Goal: Information Seeking & Learning: Learn about a topic

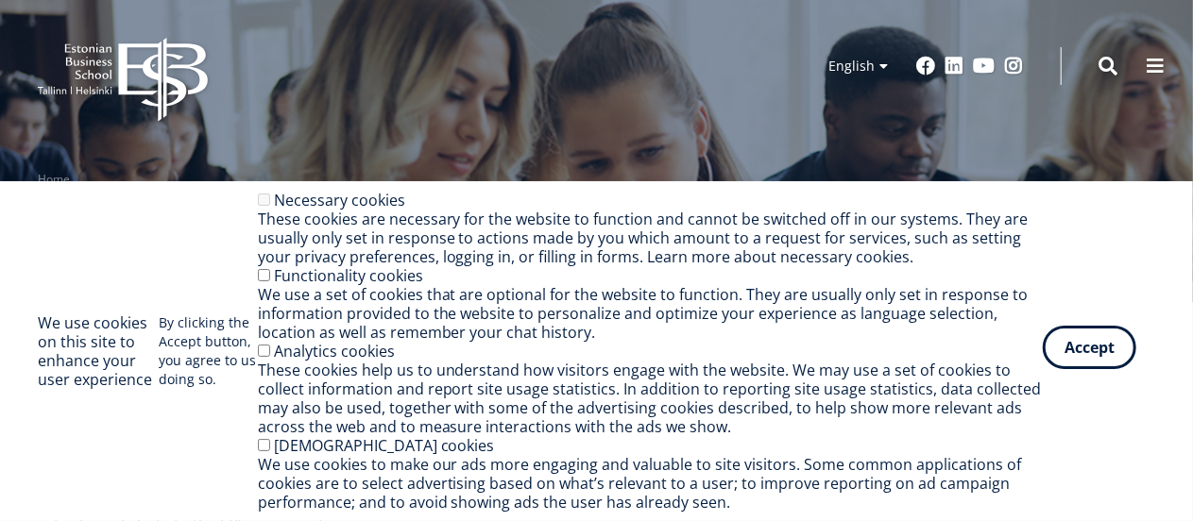
click at [1100, 348] on button "Accept" at bounding box center [1089, 347] width 93 height 43
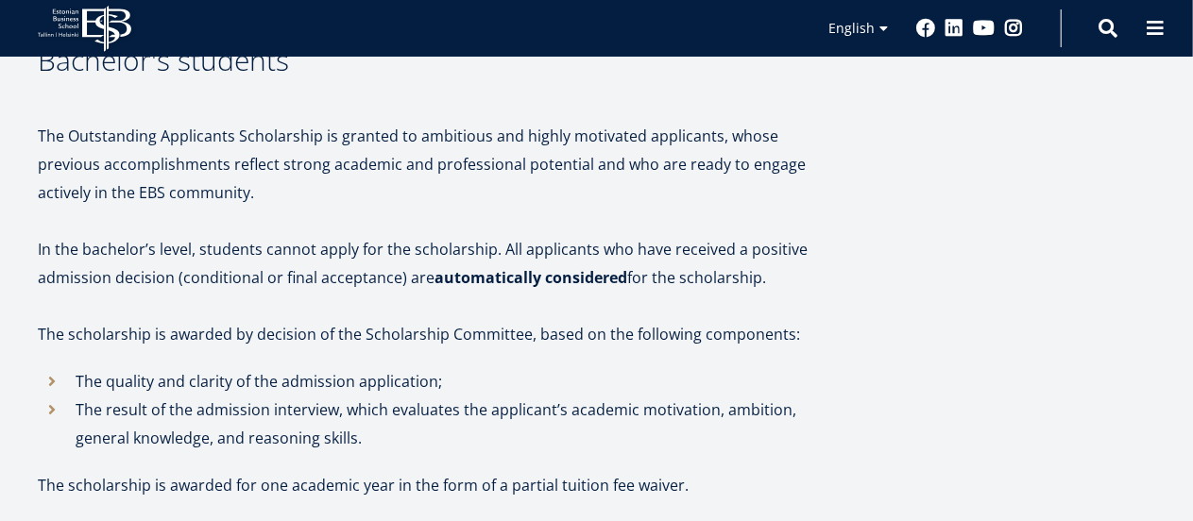
scroll to position [648, 0]
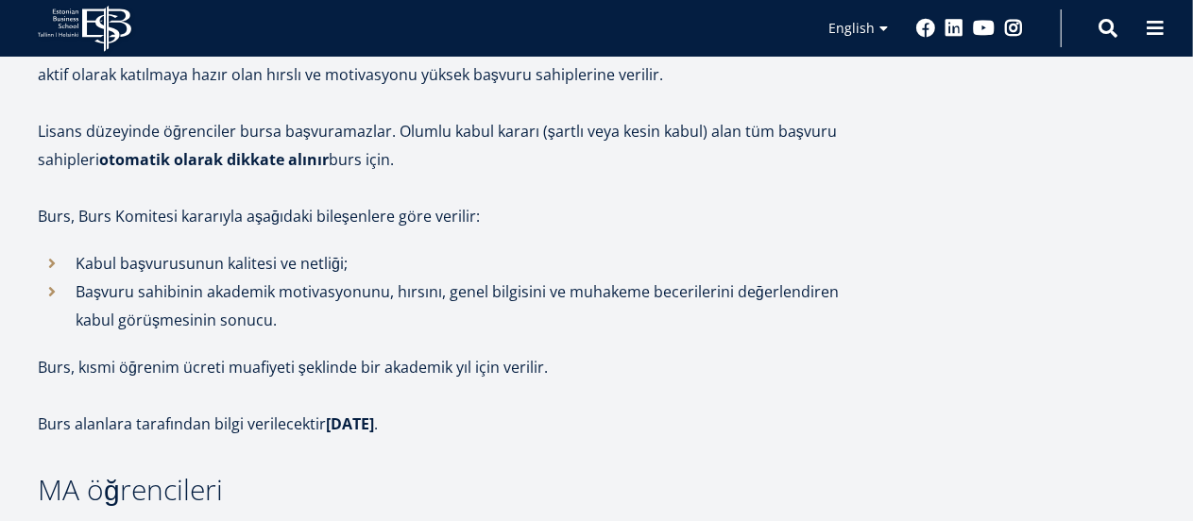
click at [518, 210] on p "Burs, Burs Komitesi kararıyla aşağıdaki bileşenlere göre verilir:" at bounding box center [440, 216] width 805 height 28
drag, startPoint x: 248, startPoint y: 262, endPoint x: 356, endPoint y: 280, distance: 109.1
click at [333, 274] on p "Kabul başvurusunun kalitesi ve netliği;" at bounding box center [460, 263] width 768 height 28
click at [365, 290] on p "Başvuru sahibinin akademik motivasyonunu, hırsını, genel bilgisini ve muhakeme …" at bounding box center [460, 306] width 768 height 57
drag, startPoint x: 85, startPoint y: 254, endPoint x: 178, endPoint y: 270, distance: 94.9
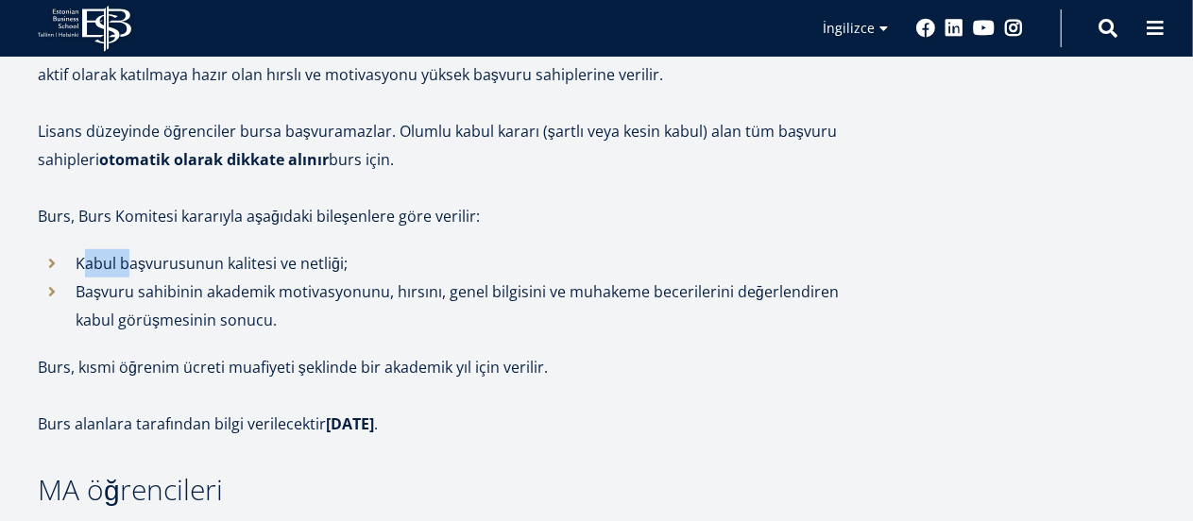
click at [137, 262] on p "Kabul başvurusunun kalitesi ve netliği;" at bounding box center [460, 263] width 768 height 28
click at [180, 292] on p "Başvuru sahibinin akademik motivasyonunu, hırsını, genel bilgisini ve muhakeme …" at bounding box center [460, 306] width 768 height 57
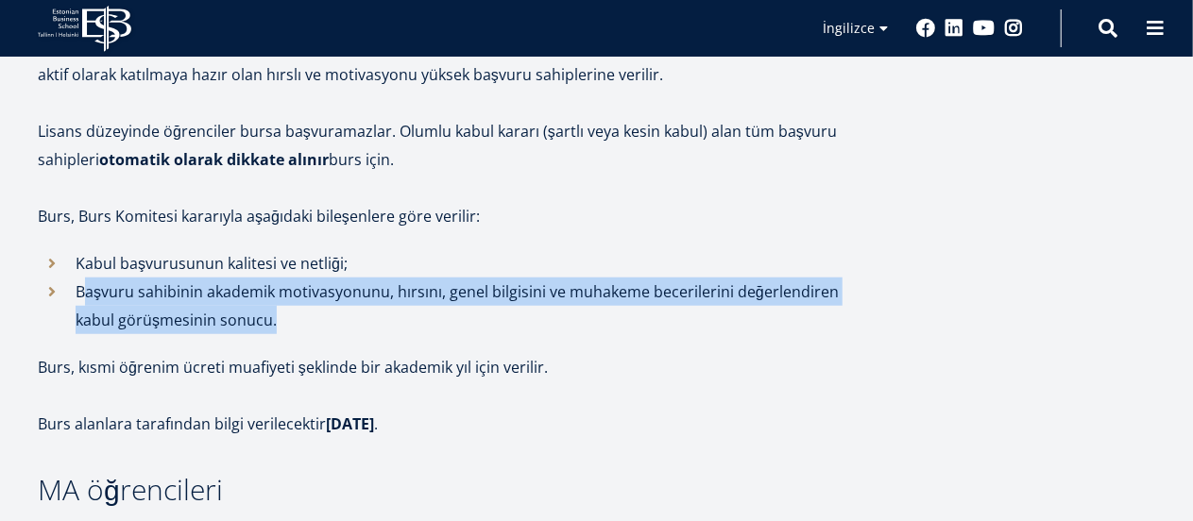
drag, startPoint x: 86, startPoint y: 297, endPoint x: 276, endPoint y: 321, distance: 191.4
click at [276, 321] on p "Başvuru sahibinin akademik motivasyonunu, hırsını, genel bilgisini ve muhakeme …" at bounding box center [460, 306] width 768 height 57
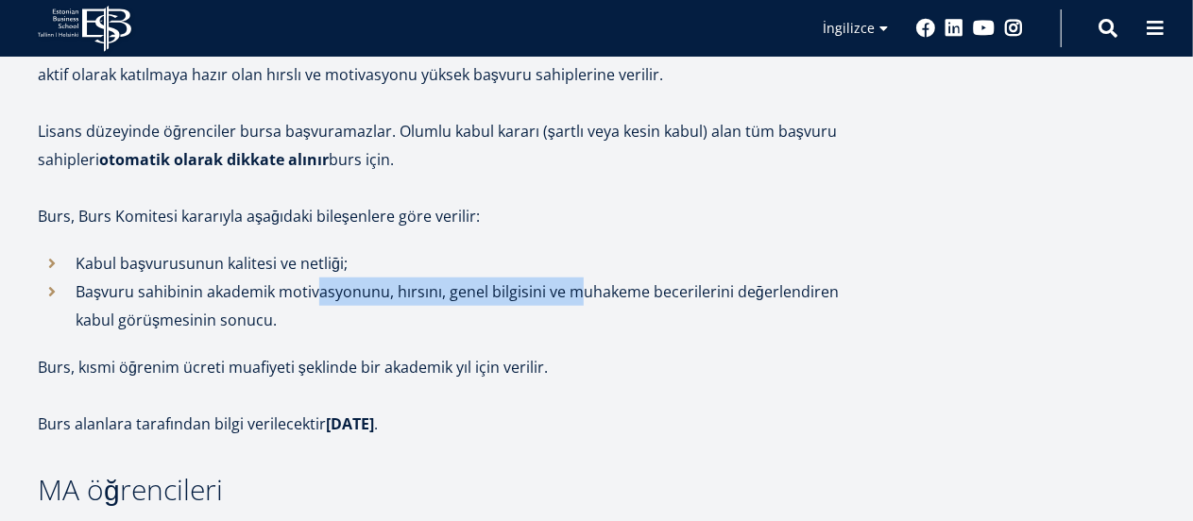
drag, startPoint x: 314, startPoint y: 296, endPoint x: 583, endPoint y: 303, distance: 268.3
click at [572, 303] on p "Başvuru sahibinin akademik motivasyonunu, hırsını, genel bilgisini ve muhakeme …" at bounding box center [460, 306] width 768 height 57
click at [583, 303] on p "Başvuru sahibinin akademik motivasyonunu, hırsını, genel bilgisini ve muhakeme …" at bounding box center [460, 306] width 768 height 57
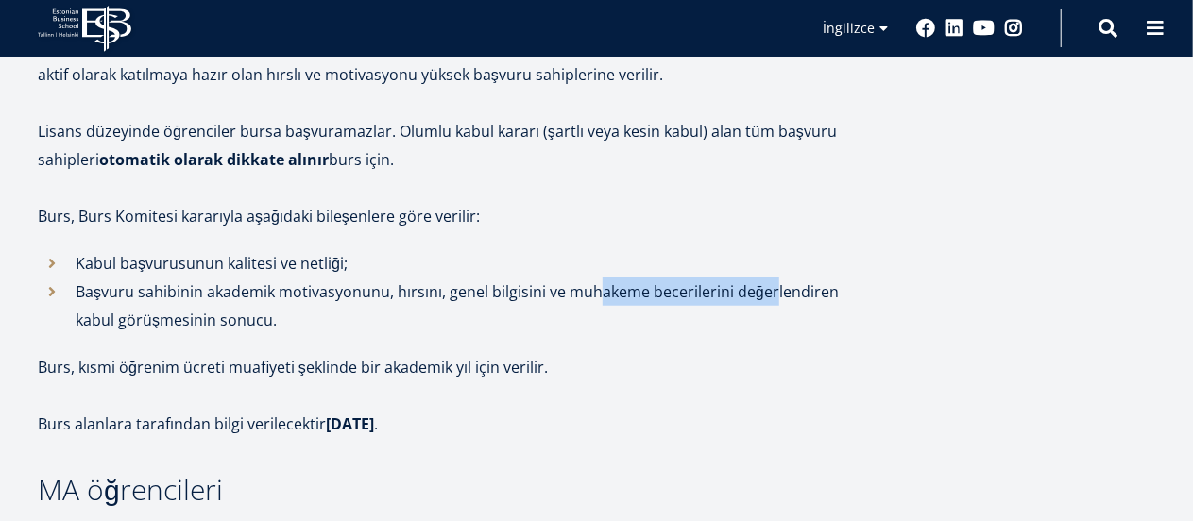
drag, startPoint x: 600, startPoint y: 294, endPoint x: 773, endPoint y: 313, distance: 174.8
click at [773, 307] on p "Başvuru sahibinin akademik motivasyonunu, hırsını, genel bilgisini ve muhakeme …" at bounding box center [460, 306] width 768 height 57
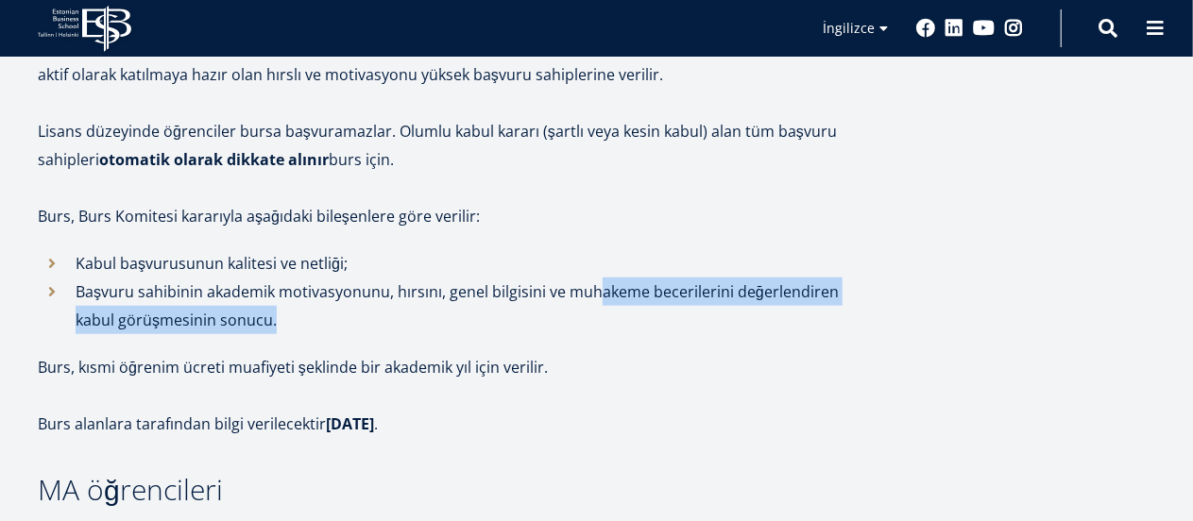
click at [768, 316] on p "Başvuru sahibinin akademik motivasyonunu, hırsını, genel bilgisini ve muhakeme …" at bounding box center [460, 306] width 768 height 57
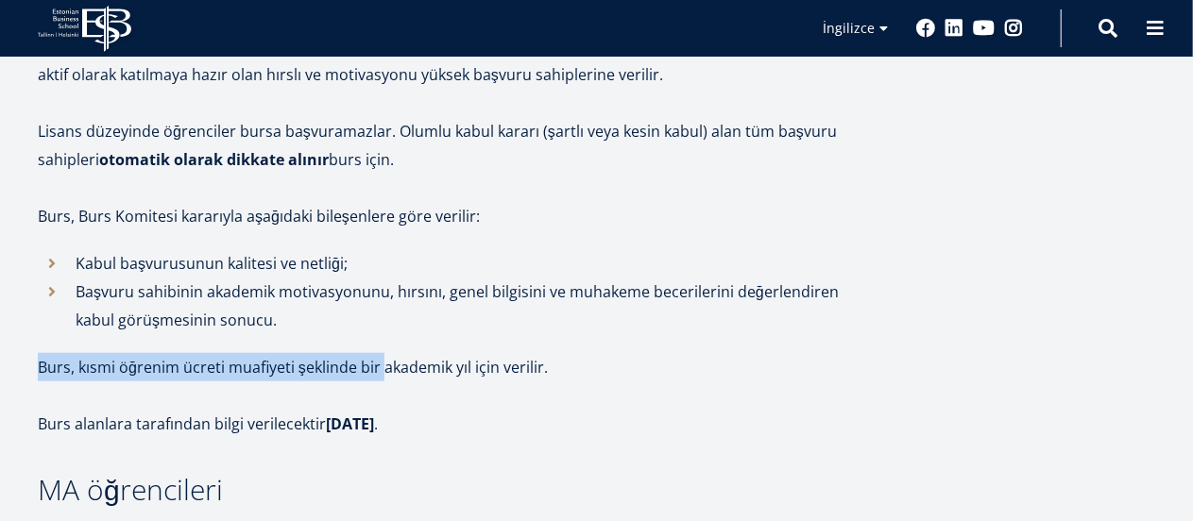
drag, startPoint x: 42, startPoint y: 363, endPoint x: 388, endPoint y: 369, distance: 345.7
click at [388, 369] on p "Burs, kısmi öğrenim ücreti muafiyeti şeklinde bir akademik yıl için verilir." at bounding box center [440, 367] width 805 height 28
drag, startPoint x: 225, startPoint y: 411, endPoint x: 406, endPoint y: 416, distance: 181.4
click at [406, 416] on p "Burs alanlara tarafından bilgi verilecektir 25 temmuz ." at bounding box center [440, 424] width 805 height 28
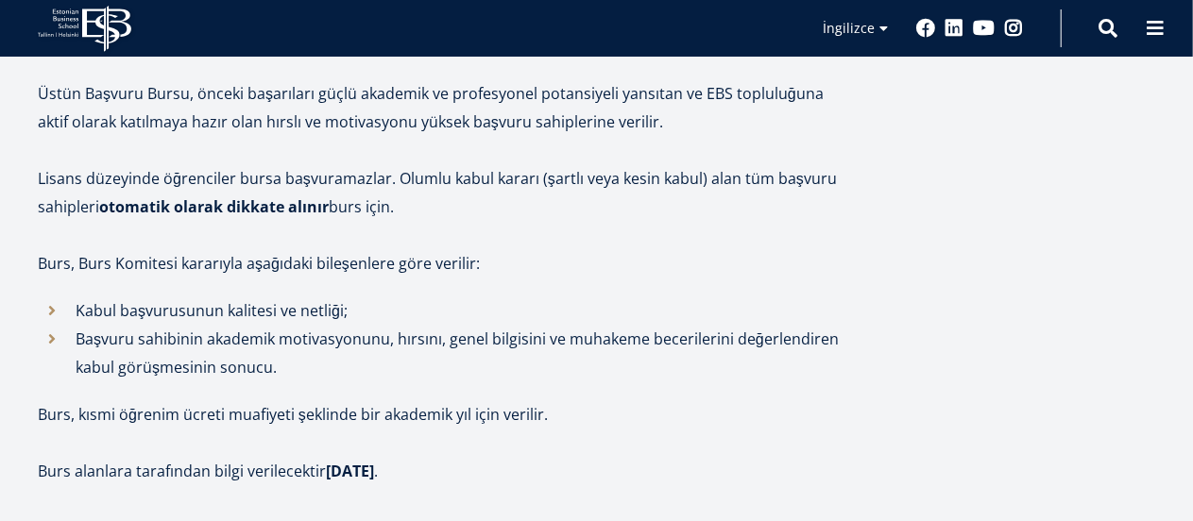
scroll to position [581, 0]
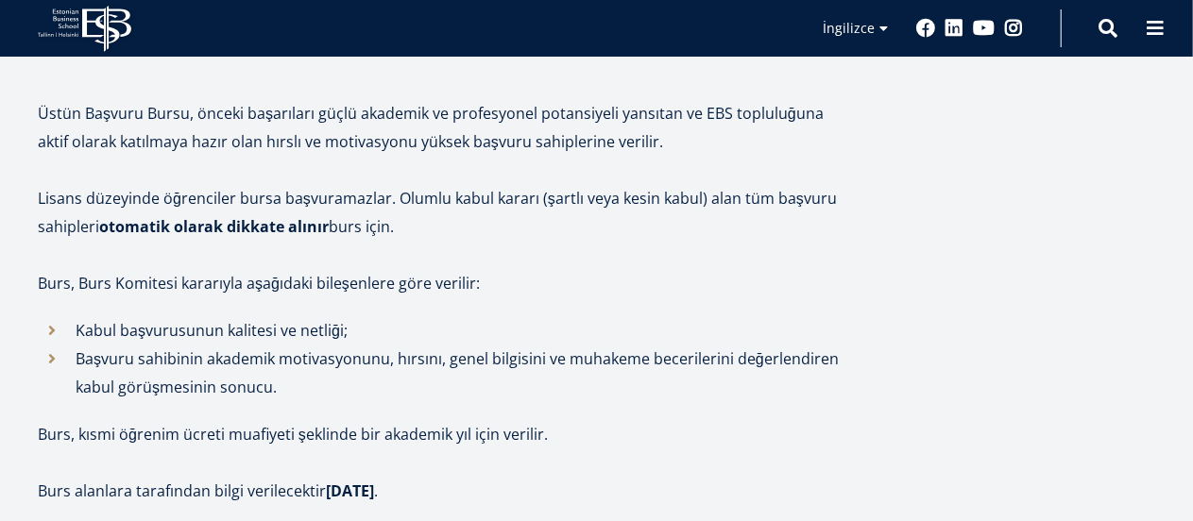
drag, startPoint x: 444, startPoint y: 177, endPoint x: 439, endPoint y: 114, distance: 62.5
drag, startPoint x: 169, startPoint y: 221, endPoint x: 351, endPoint y: 228, distance: 182.4
click at [348, 228] on p "Lisans düzeyinde öğrenciler bursa başvuramazlar. Olumlu kabul kararı (şartlı ve…" at bounding box center [440, 212] width 805 height 57
click at [351, 228] on p "Lisans düzeyinde öğrenciler bursa başvuramazlar. Olumlu kabul kararı (şartlı ve…" at bounding box center [440, 212] width 805 height 57
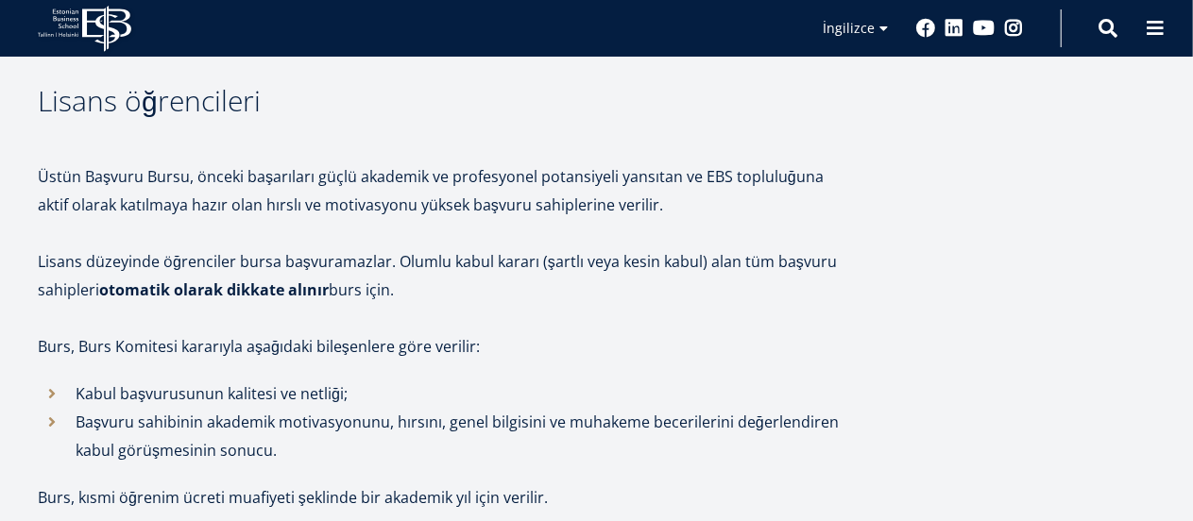
scroll to position [489, 0]
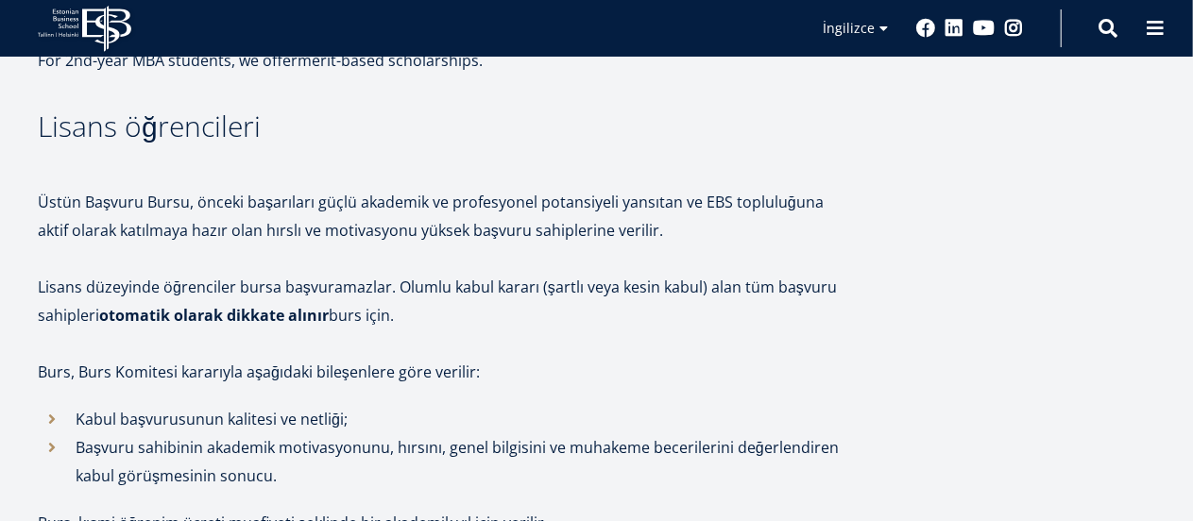
drag, startPoint x: 435, startPoint y: 209, endPoint x: 436, endPoint y: 190, distance: 18.9
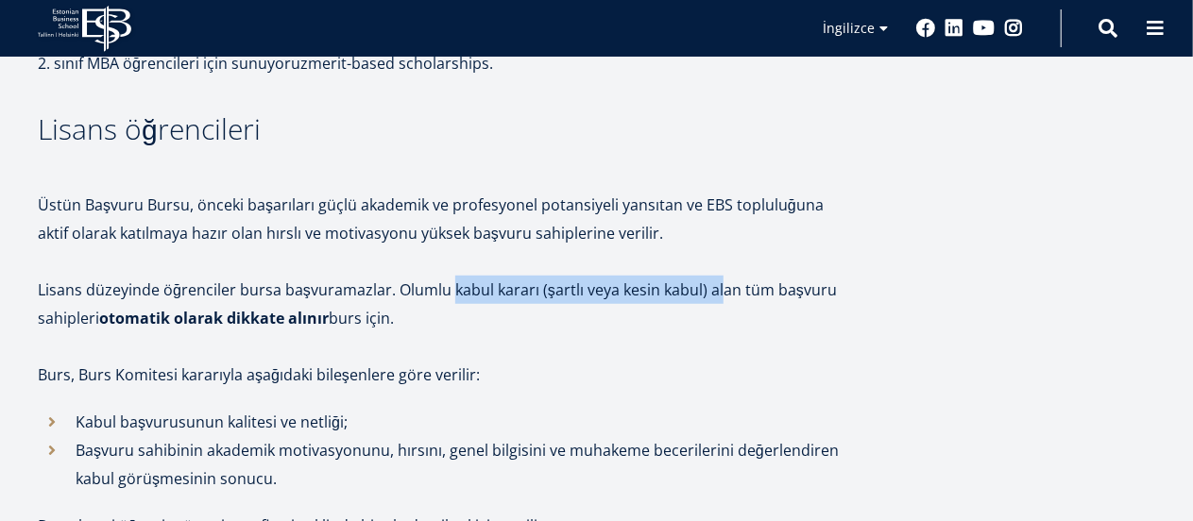
drag, startPoint x: 448, startPoint y: 296, endPoint x: 717, endPoint y: 297, distance: 269.1
click at [717, 297] on p "Lisans düzeyinde öğrenciler bursa başvuramazlar. Olumlu kabul kararı (şartlı ve…" at bounding box center [440, 304] width 805 height 57
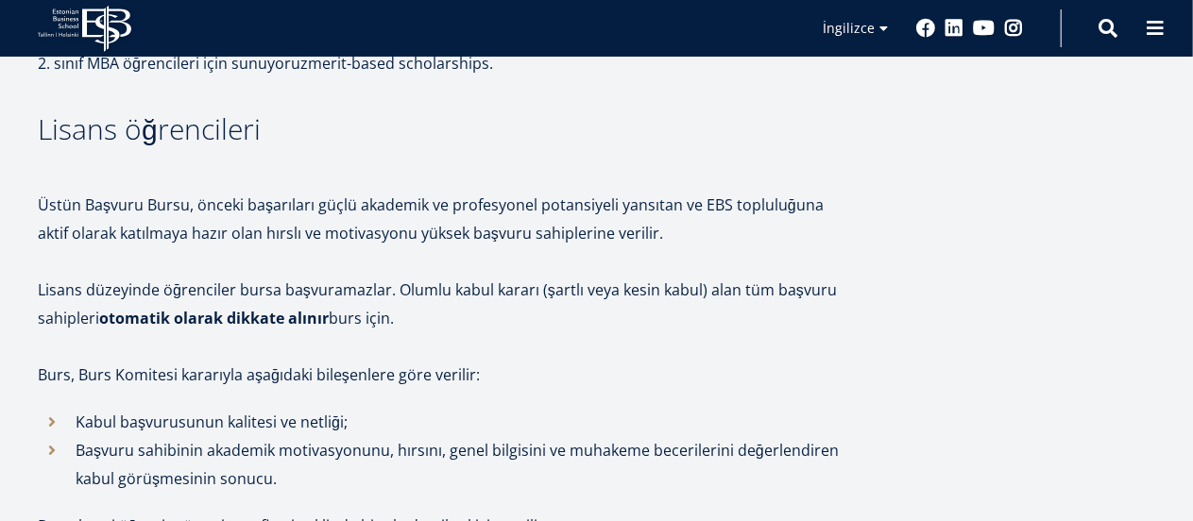
drag, startPoint x: 721, startPoint y: 297, endPoint x: 797, endPoint y: 292, distance: 75.8
click at [797, 292] on p "Lisans düzeyinde öğrenciler bursa başvuramazlar. Olumlu kabul kararı (şartlı ve…" at bounding box center [440, 304] width 805 height 57
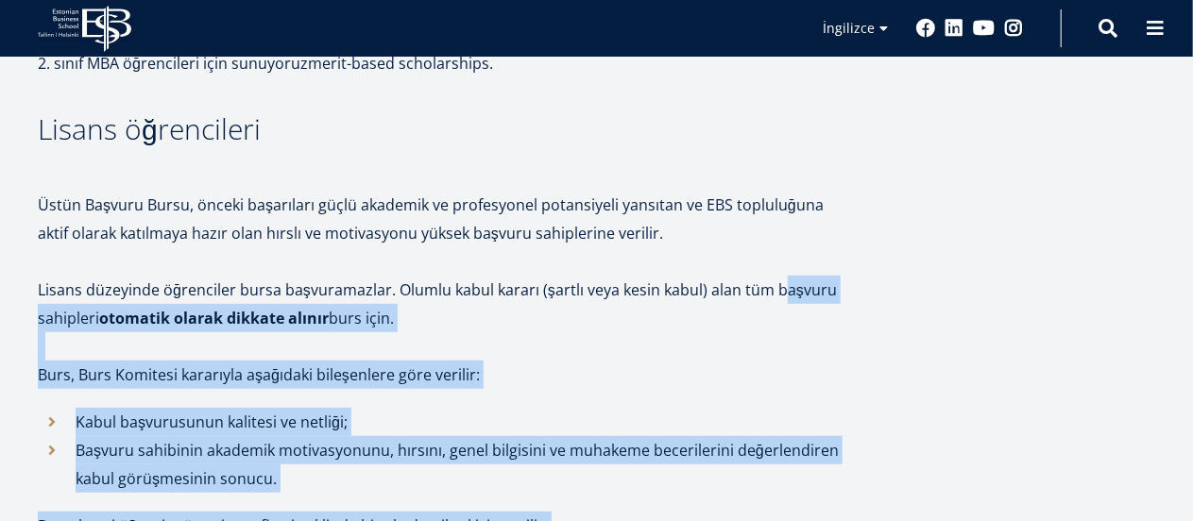
drag, startPoint x: 775, startPoint y: 292, endPoint x: 885, endPoint y: 311, distance: 111.2
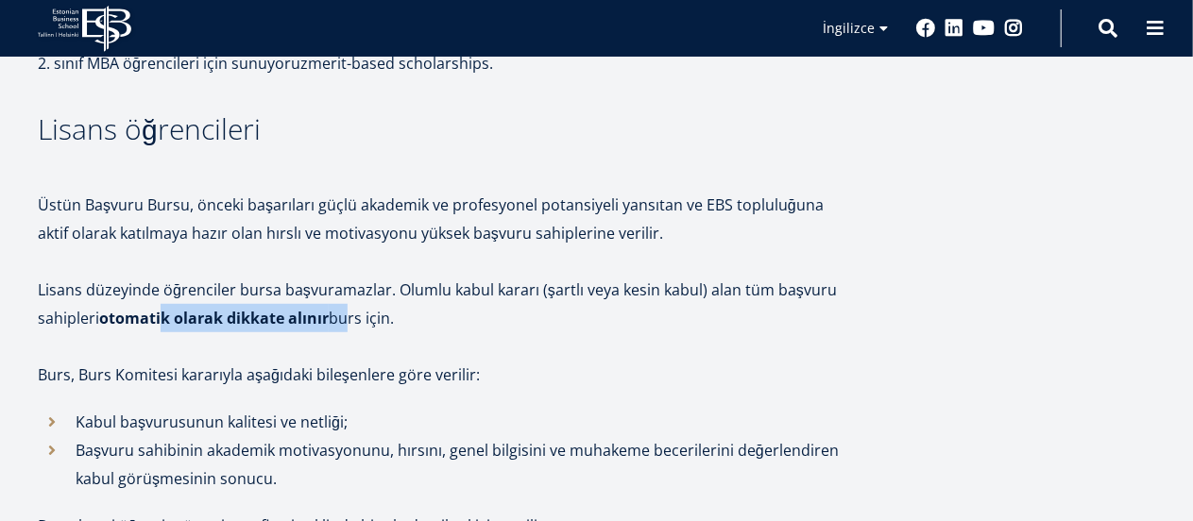
drag, startPoint x: 168, startPoint y: 328, endPoint x: 338, endPoint y: 318, distance: 170.2
click at [338, 318] on p "Lisans düzeyinde öğrenciler bursa başvuramazlar. Olumlu kabul kararı (şartlı ve…" at bounding box center [440, 304] width 805 height 57
click at [339, 318] on p "Lisans düzeyinde öğrenciler bursa başvuramazlar. Olumlu kabul kararı (şartlı ve…" at bounding box center [440, 304] width 805 height 57
click at [93, 210] on p "Üstün Başvuru Bursu, önceki başarıları güçlü akademik ve profesyonel potansiyel…" at bounding box center [440, 219] width 805 height 57
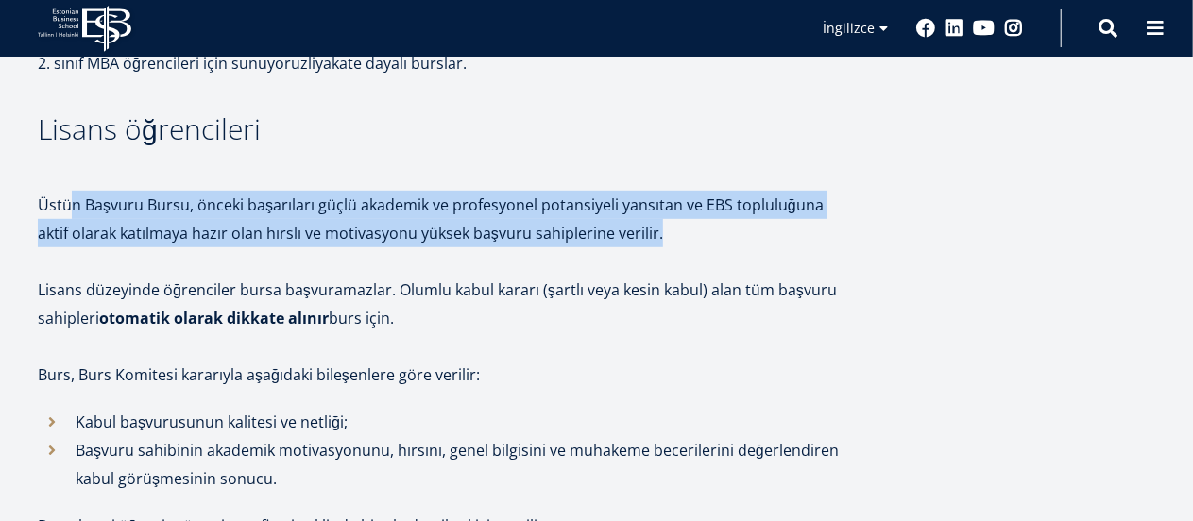
drag, startPoint x: 102, startPoint y: 203, endPoint x: 655, endPoint y: 222, distance: 553.7
click at [655, 222] on p "Üstün Başvuru Bursu, önceki başarıları güçlü akademik ve profesyonel potansiyel…" at bounding box center [440, 219] width 805 height 57
click at [637, 224] on p "Üstün Başvuru Bursu, önceki başarıları güçlü akademik ve profesyonel potansiyel…" at bounding box center [440, 219] width 805 height 57
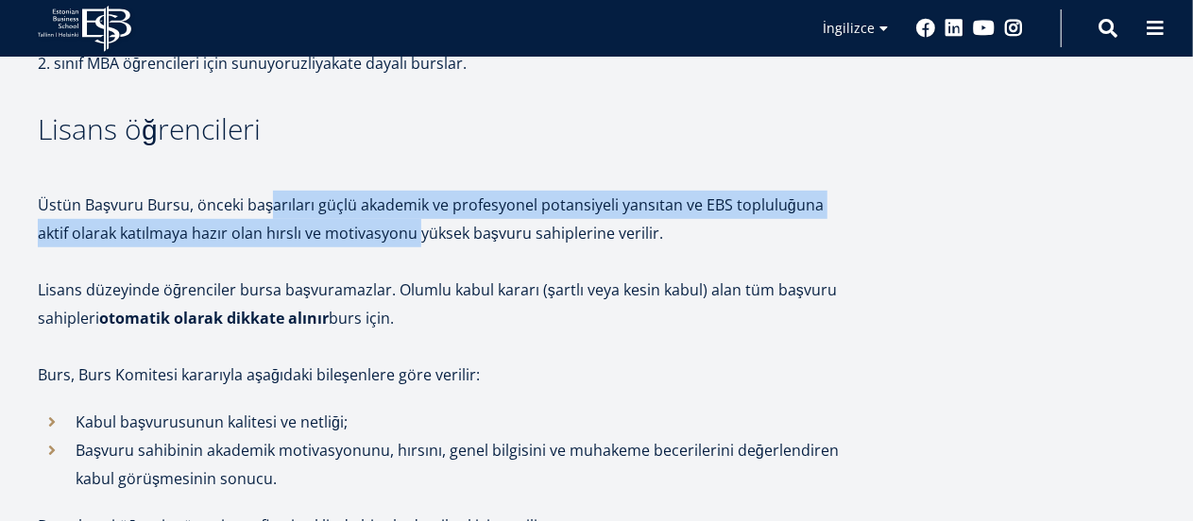
drag, startPoint x: 266, startPoint y: 205, endPoint x: 416, endPoint y: 222, distance: 151.1
click at [416, 222] on p "Üstün Başvuru Bursu, önceki başarıları güçlü akademik ve profesyonel potansiyel…" at bounding box center [440, 219] width 805 height 57
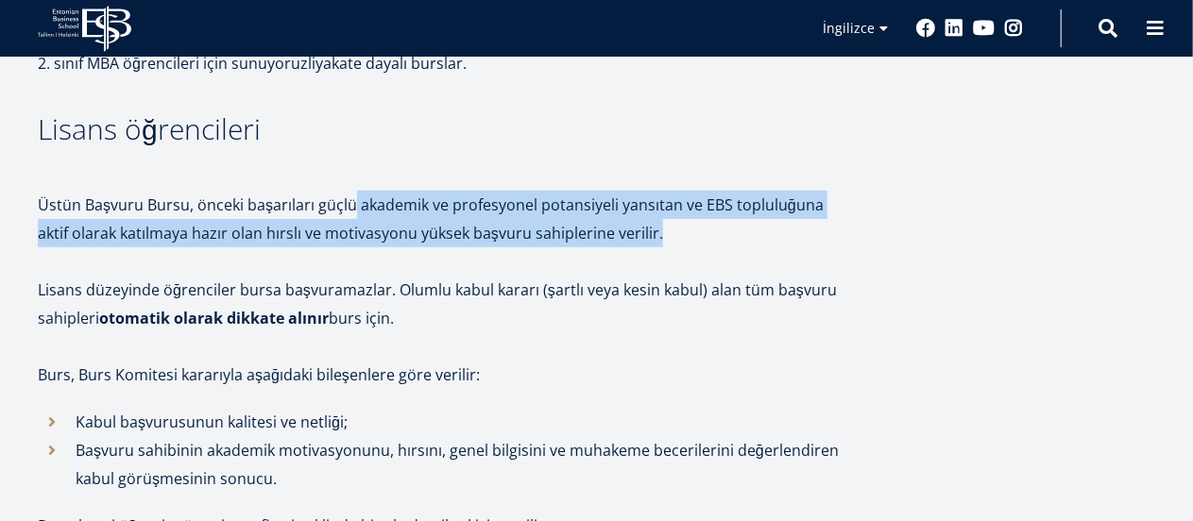
drag, startPoint x: 352, startPoint y: 207, endPoint x: 682, endPoint y: 224, distance: 330.0
click at [682, 224] on p "Üstün Başvuru Bursu, önceki başarıları güçlü akademik ve profesyonel potansiyel…" at bounding box center [440, 219] width 805 height 57
click at [655, 228] on p "Üstün Başvuru Bursu, önceki başarıları güçlü akademik ve profesyonel potansiyel…" at bounding box center [440, 219] width 805 height 57
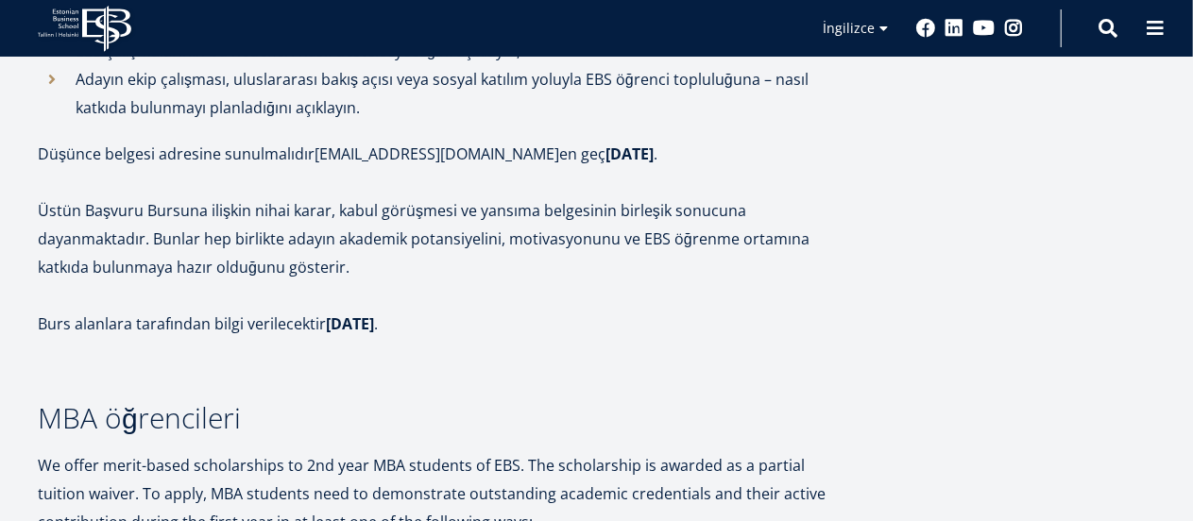
scroll to position [1753, 0]
